Goal: Task Accomplishment & Management: Manage account settings

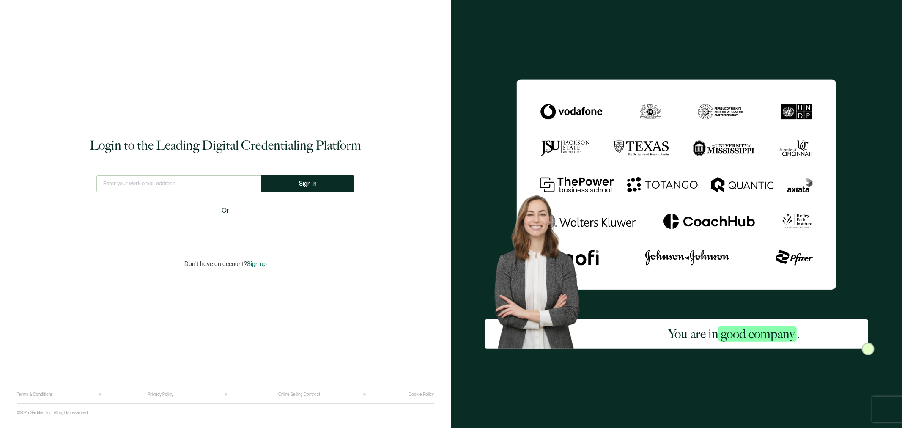
click at [210, 183] on input "text" at bounding box center [178, 183] width 165 height 17
type input "[EMAIL_ADDRESS][DOMAIN_NAME]"
click at [331, 187] on button "Sign In" at bounding box center [307, 183] width 93 height 17
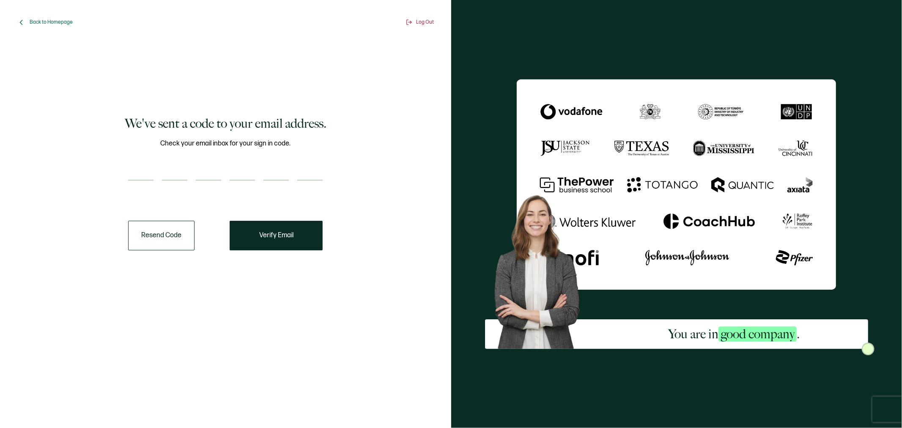
click at [141, 171] on input "number" at bounding box center [140, 172] width 25 height 17
type input "5"
type input "2"
type input "4"
type input "0"
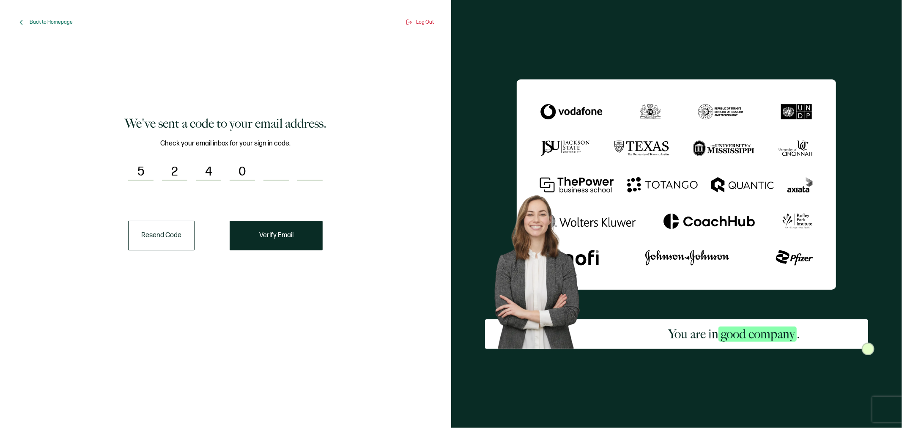
type input "7"
type input "8"
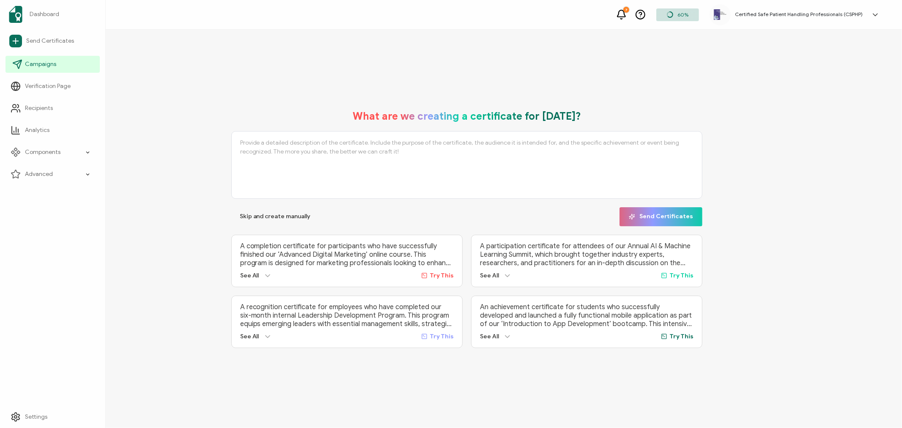
click at [49, 66] on span "Campaigns" at bounding box center [40, 64] width 31 height 8
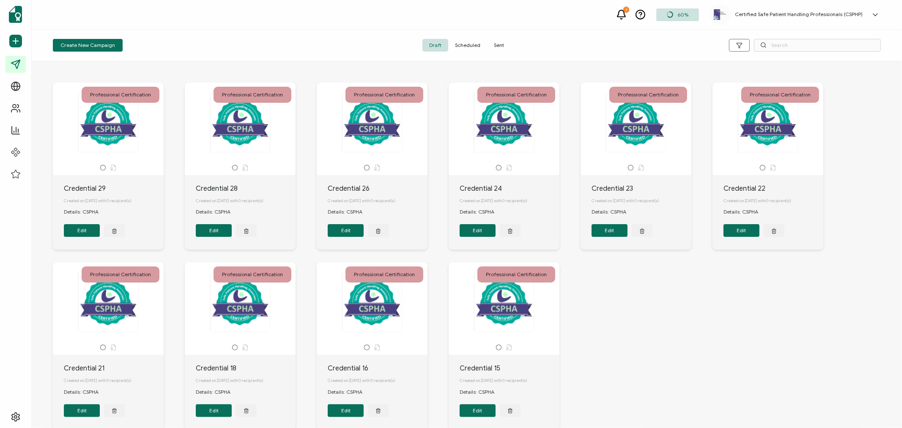
click at [501, 47] on span "Sent" at bounding box center [499, 45] width 24 height 13
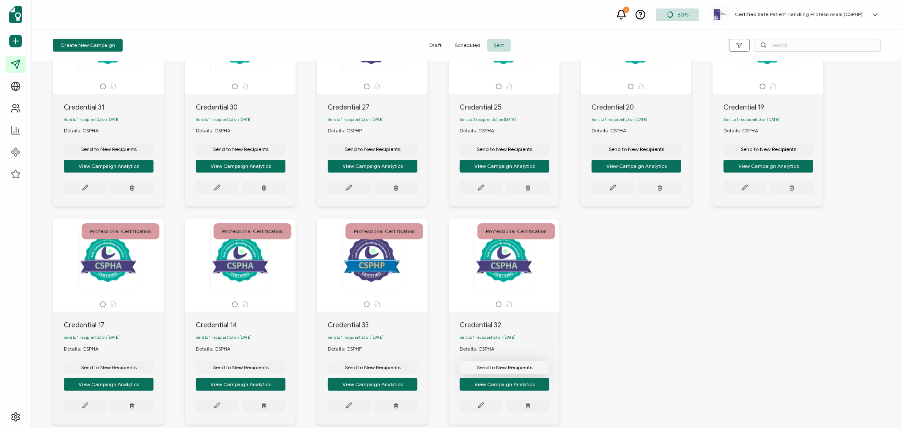
scroll to position [134, 0]
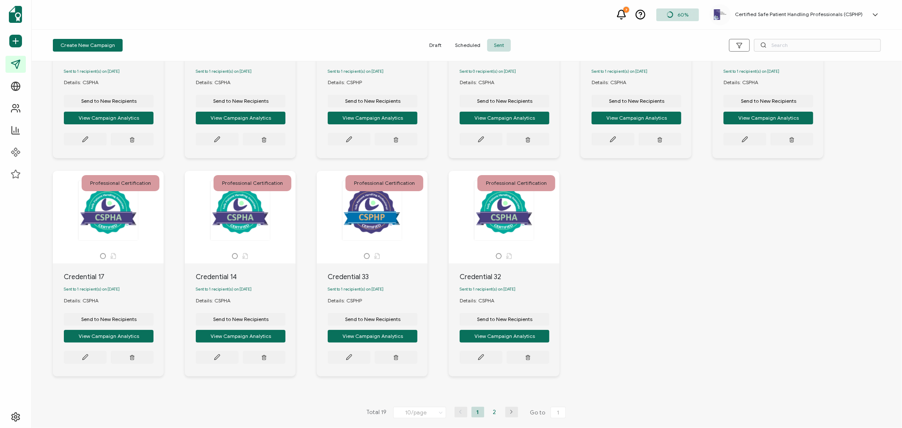
click at [495, 412] on li "2" at bounding box center [495, 412] width 13 height 11
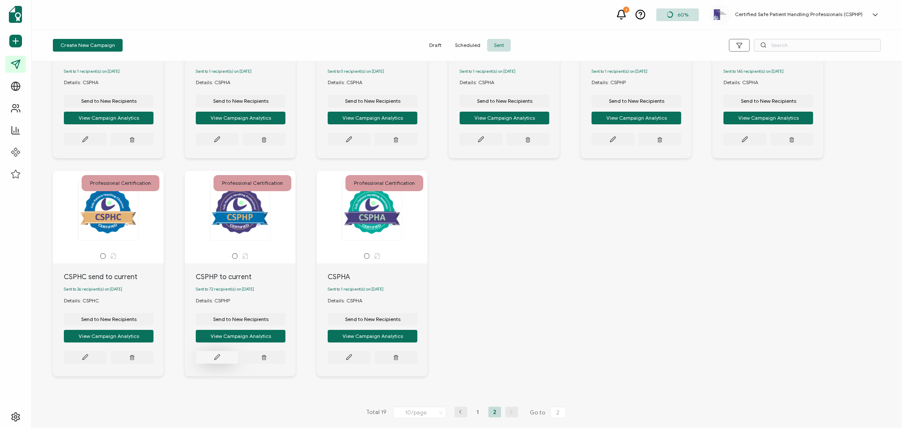
click at [219, 357] on icon at bounding box center [217, 357] width 6 height 6
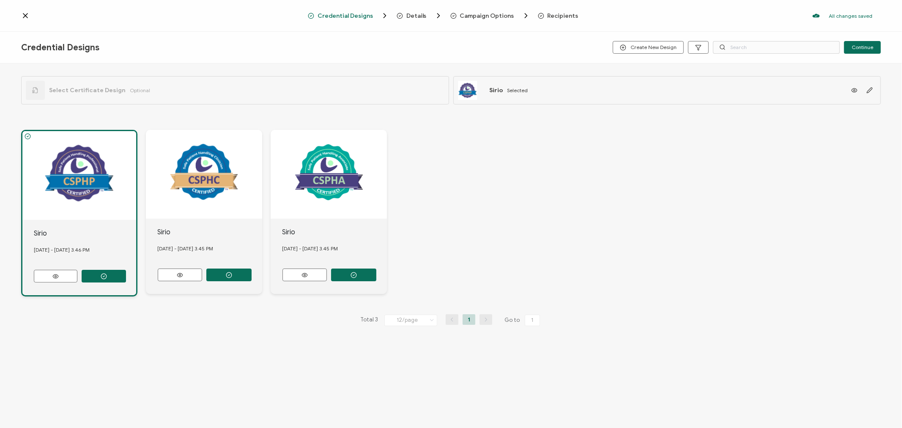
click at [549, 17] on span "Recipients" at bounding box center [563, 16] width 31 height 6
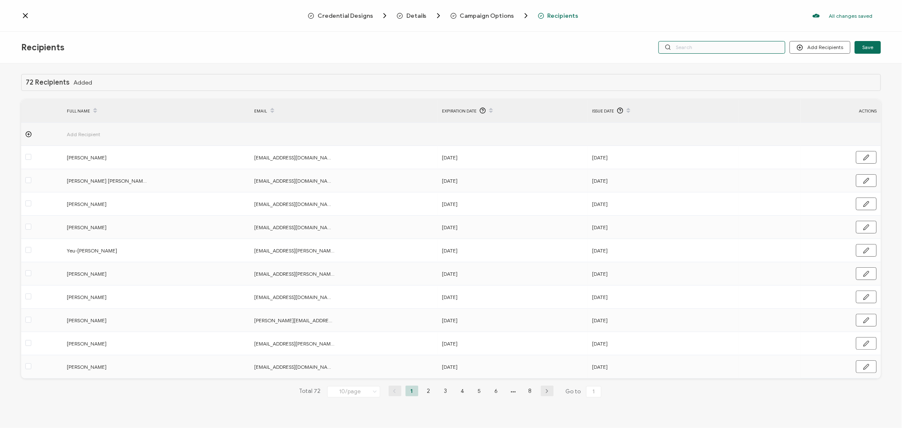
click at [741, 48] on input "text" at bounding box center [722, 47] width 127 height 13
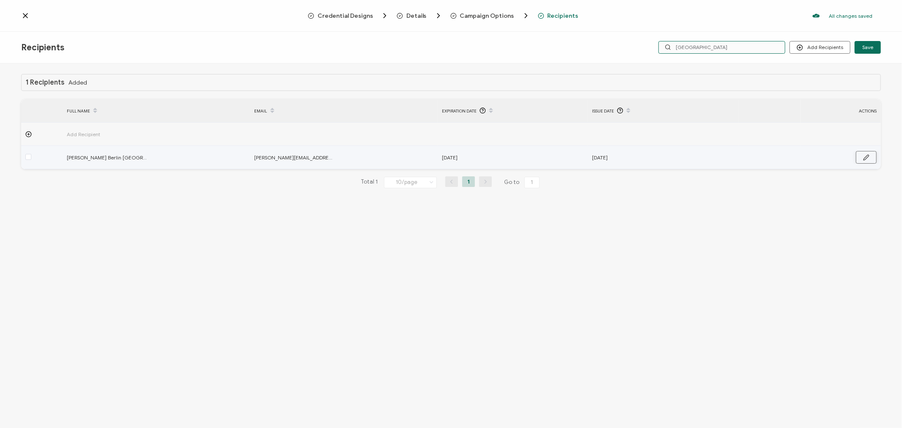
type input "[GEOGRAPHIC_DATA]"
click at [870, 157] on button "button" at bounding box center [866, 157] width 21 height 13
click at [499, 158] on input "[DATE]" at bounding box center [479, 158] width 74 height 14
type input "[DATE]"
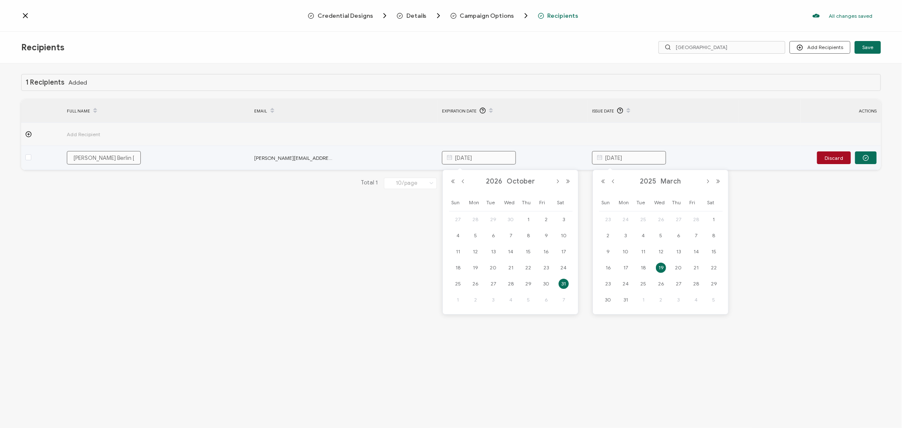
click at [638, 159] on input "[DATE]" at bounding box center [629, 158] width 74 height 14
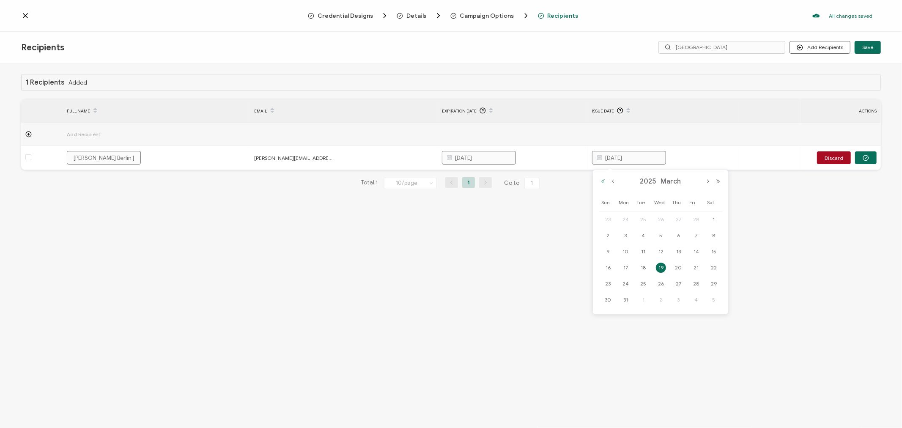
click at [604, 180] on button "Previous Year" at bounding box center [603, 182] width 10 height 6
click at [706, 182] on button "Next Month" at bounding box center [708, 182] width 10 height 6
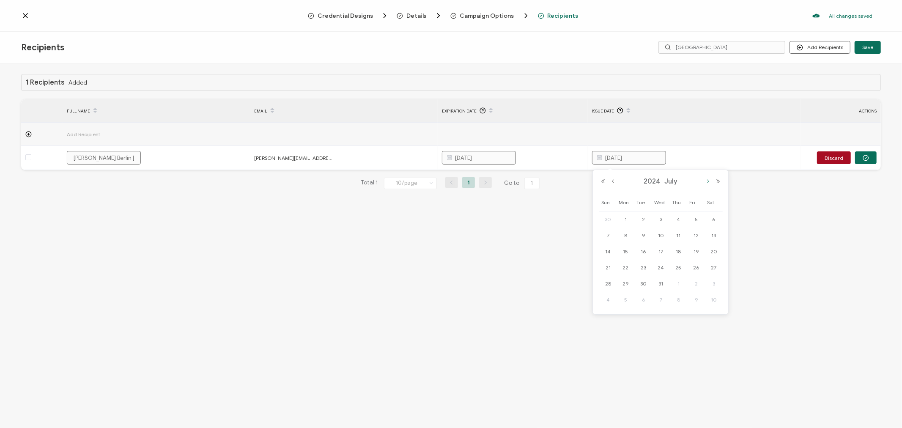
click at [706, 182] on button "Next Month" at bounding box center [708, 182] width 10 height 6
click at [625, 233] on span "7" at bounding box center [626, 236] width 10 height 10
type input "[DATE]"
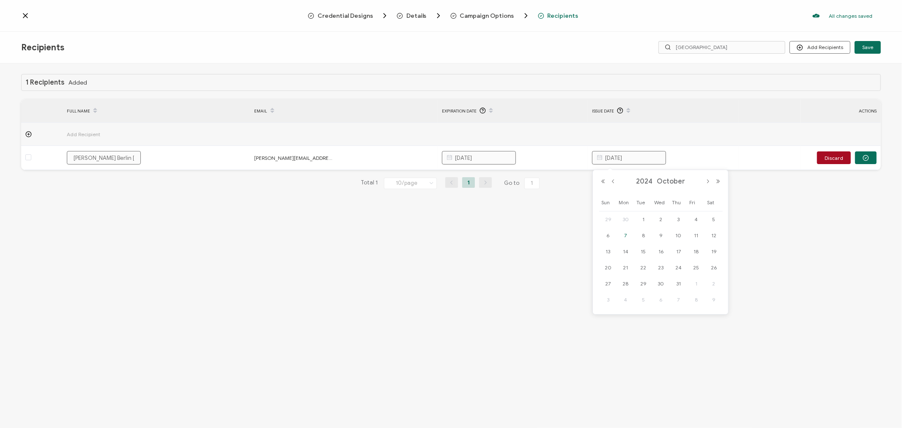
type input "[DATE]"
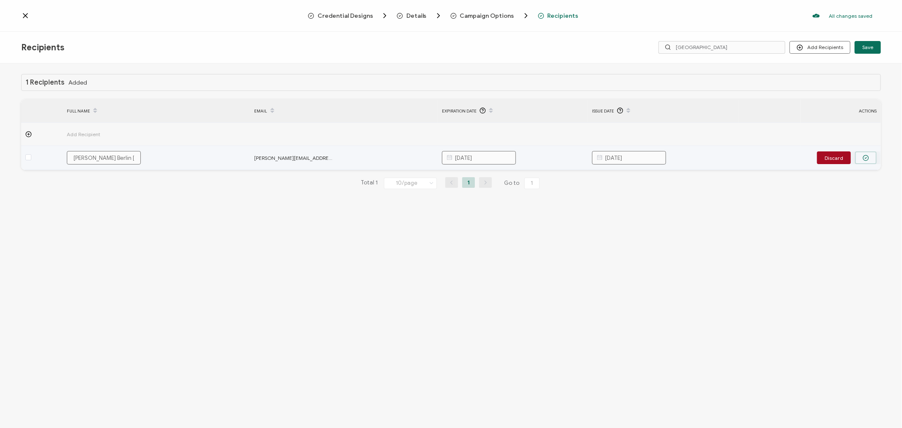
click at [866, 158] on icon "button" at bounding box center [866, 157] width 2 height 1
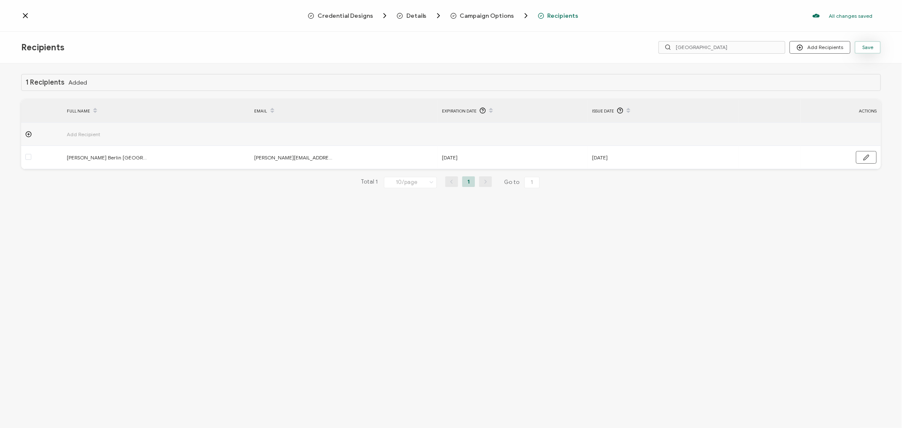
click at [872, 50] on button "Save" at bounding box center [868, 47] width 26 height 13
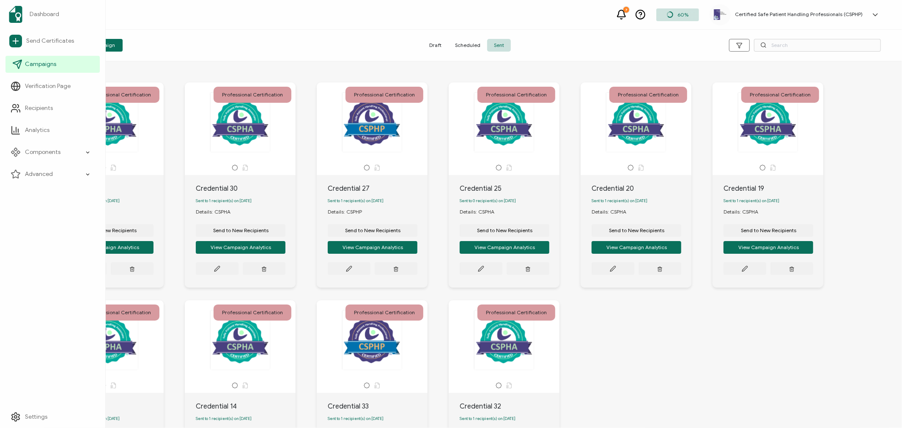
click at [14, 66] on icon at bounding box center [17, 64] width 10 height 10
